Goal: Transaction & Acquisition: Register for event/course

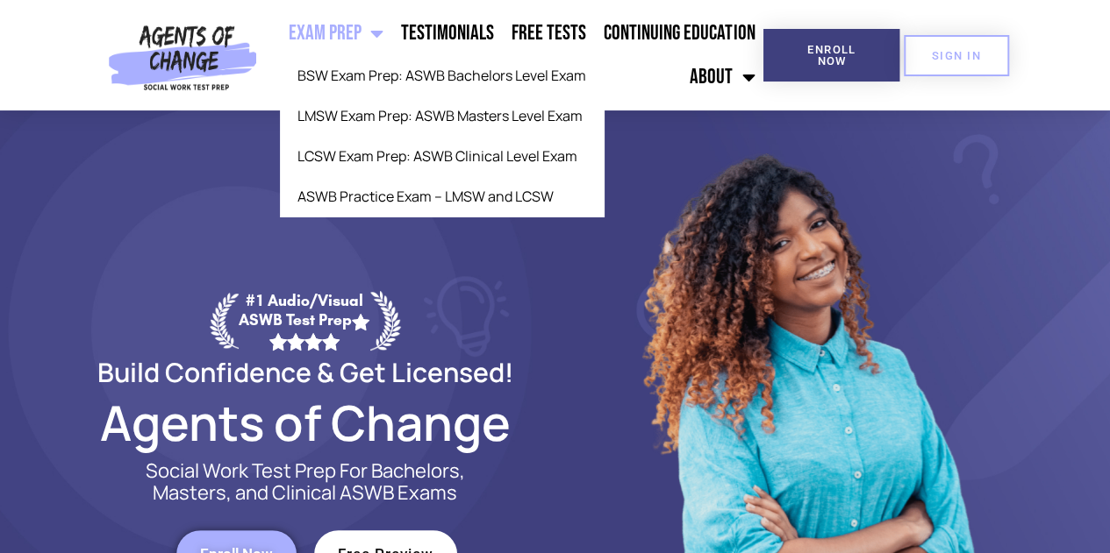
click at [389, 41] on link "Exam Prep" at bounding box center [336, 33] width 112 height 44
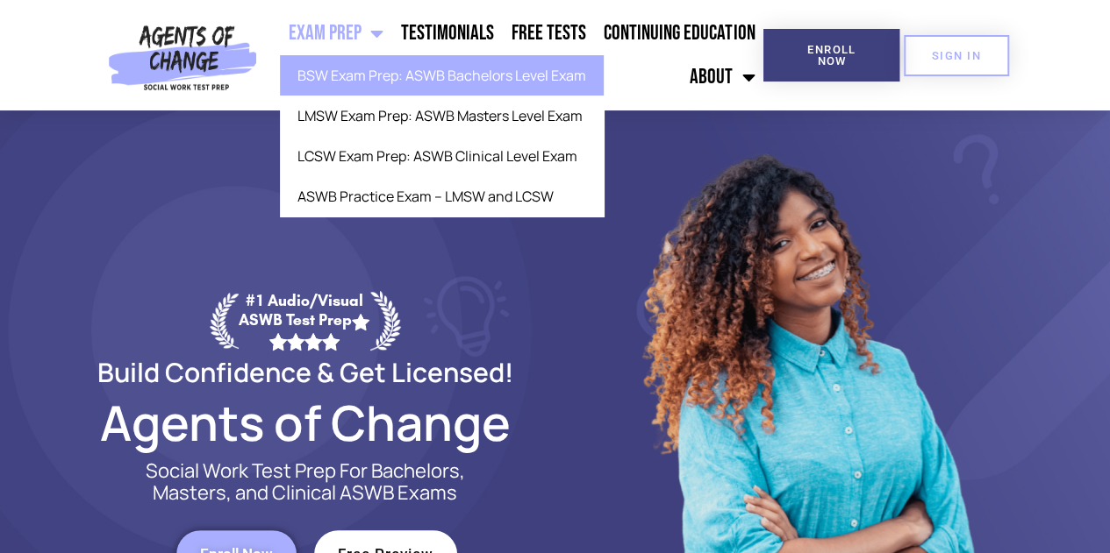
click at [382, 72] on link "BSW Exam Prep: ASWB Bachelors Level Exam" at bounding box center [442, 75] width 324 height 40
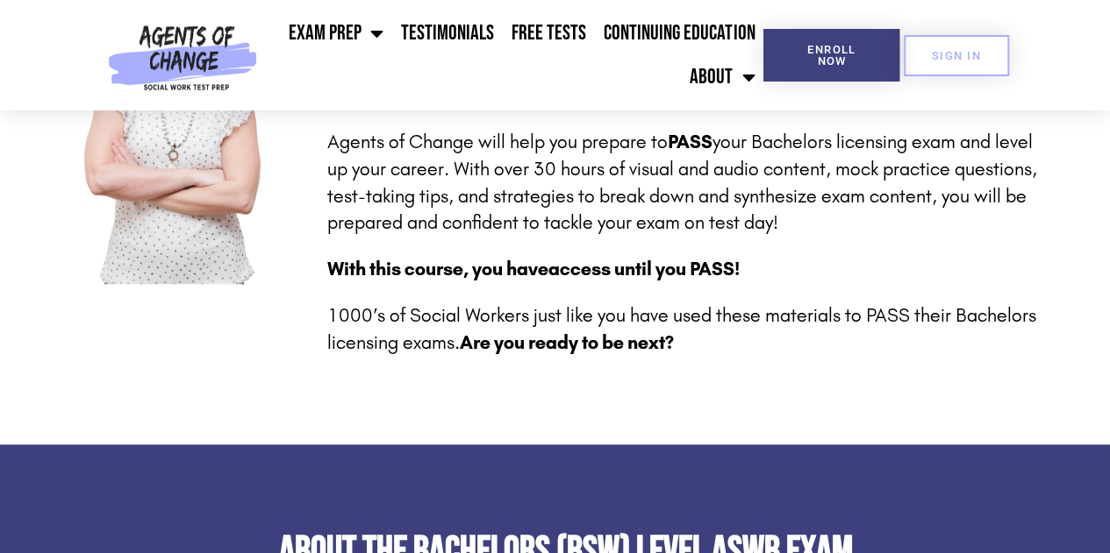
scroll to position [88, 0]
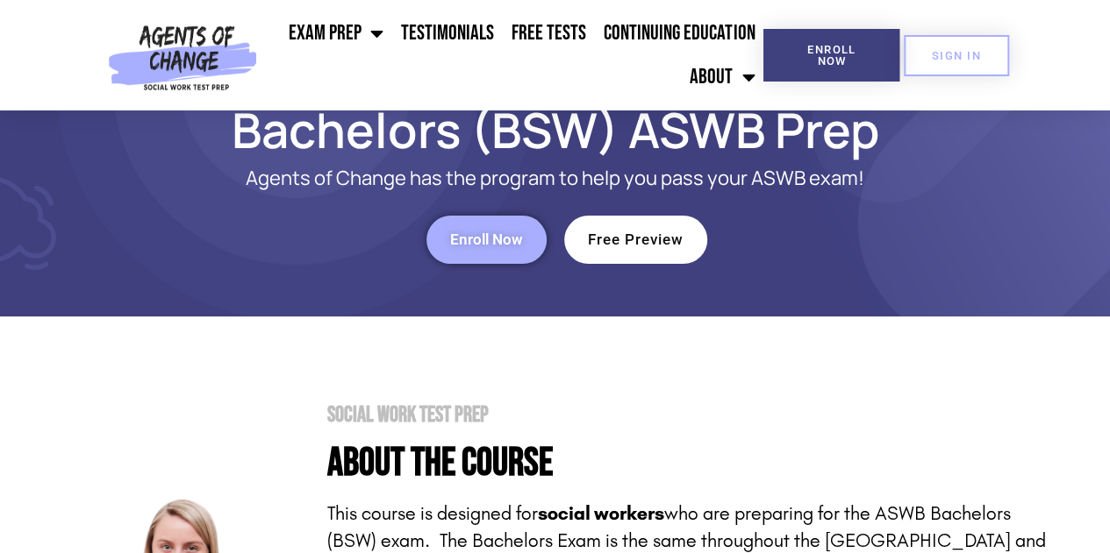
click at [487, 247] on span "Enroll Now" at bounding box center [486, 239] width 73 height 15
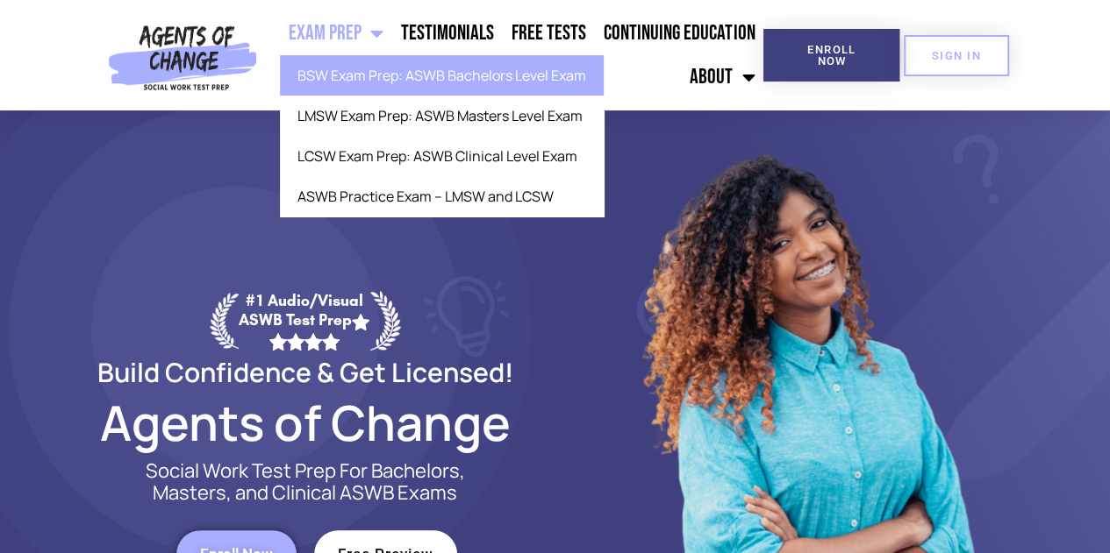
click at [356, 76] on link "BSW Exam Prep: ASWB Bachelors Level Exam" at bounding box center [442, 75] width 324 height 40
